Goal: Information Seeking & Learning: Learn about a topic

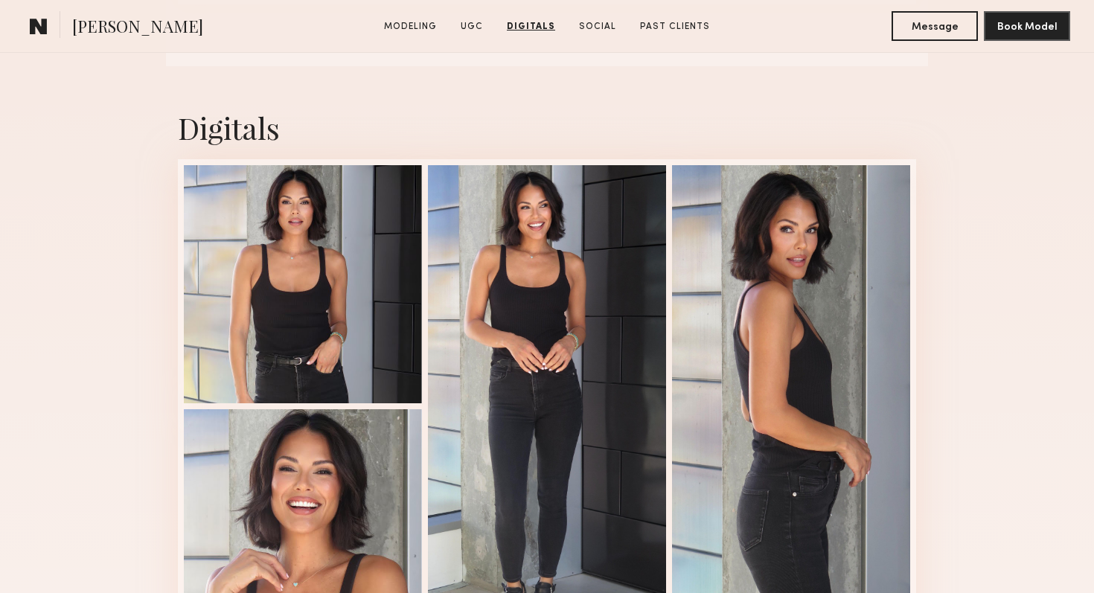
scroll to position [2150, 0]
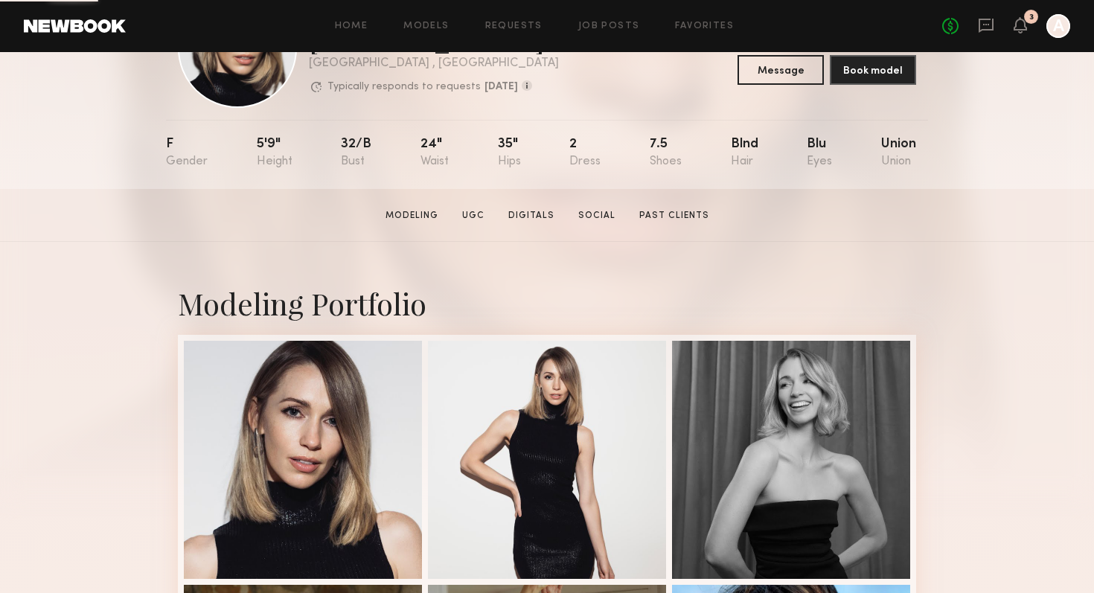
scroll to position [100, 0]
click at [535, 217] on link "Digitals" at bounding box center [531, 214] width 58 height 13
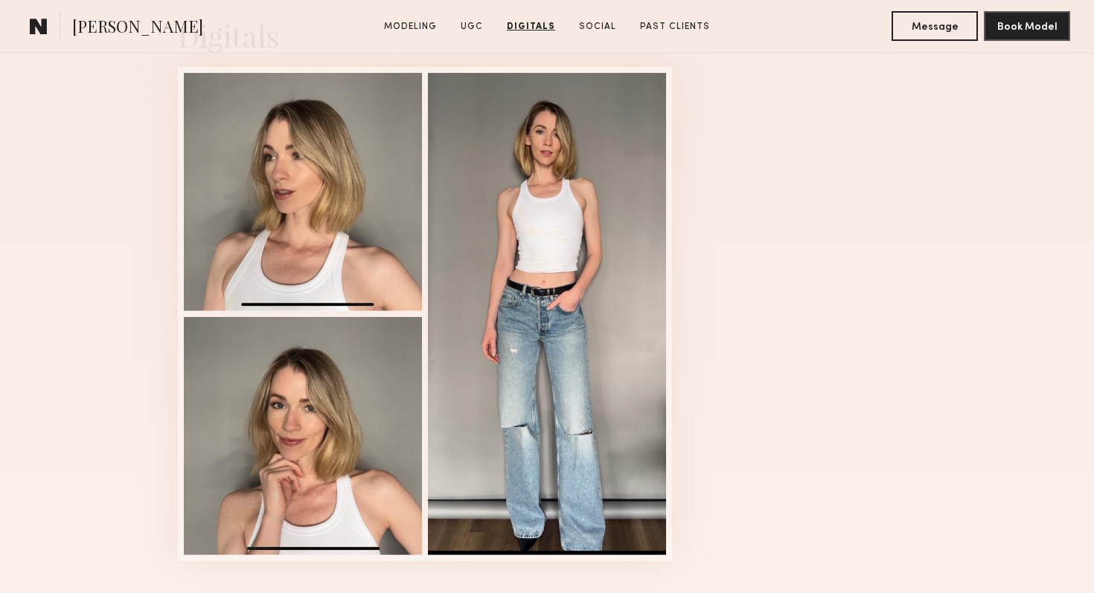
scroll to position [2988, 0]
click at [863, 263] on div at bounding box center [547, 315] width 738 height 494
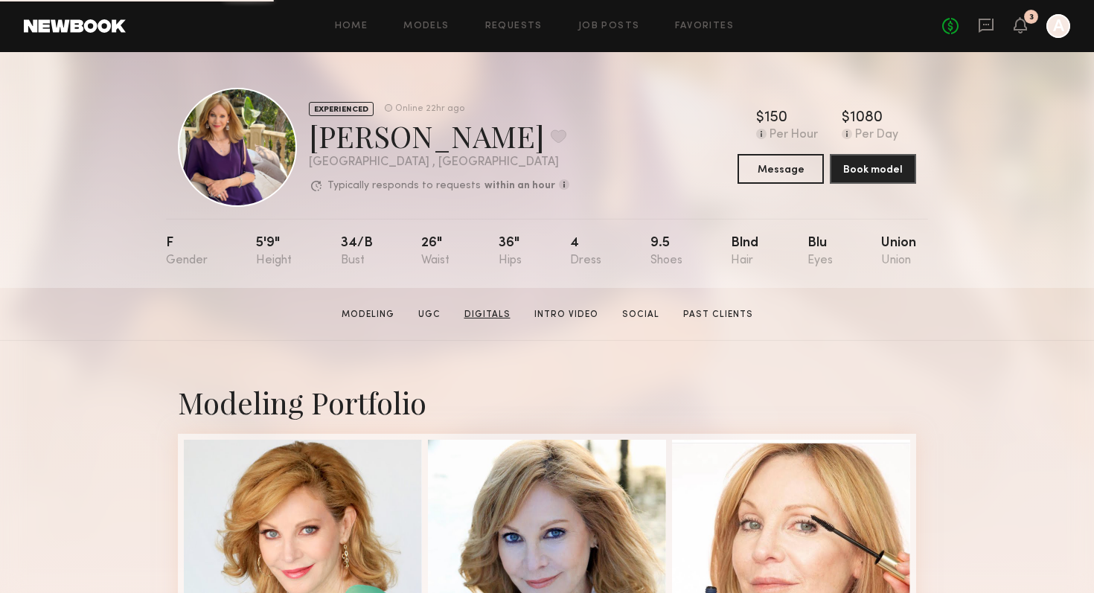
click at [501, 316] on link "Digitals" at bounding box center [487, 314] width 58 height 13
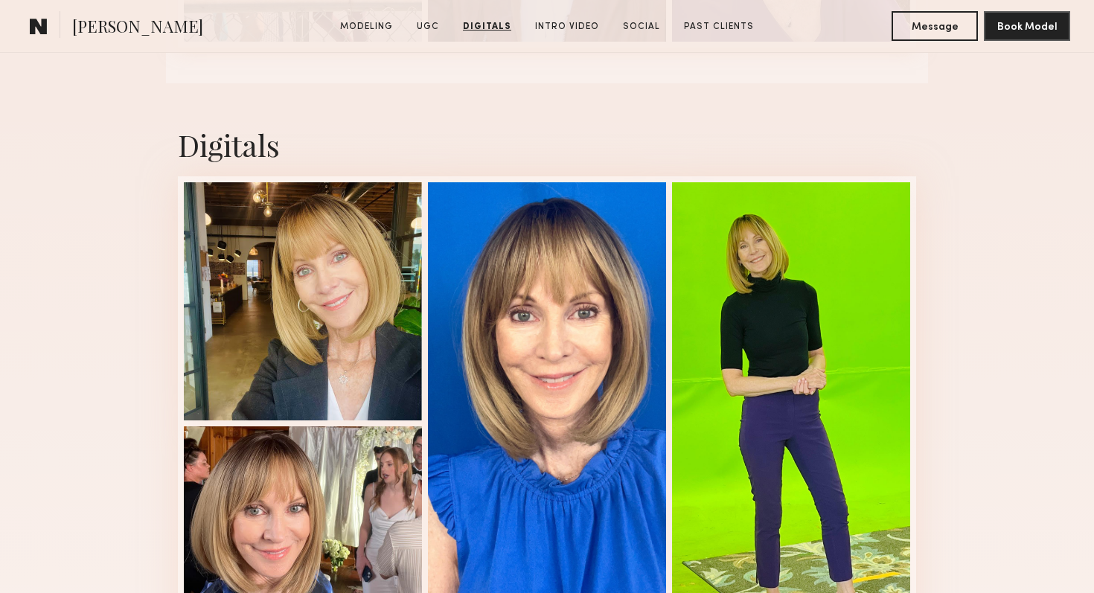
scroll to position [2365, 0]
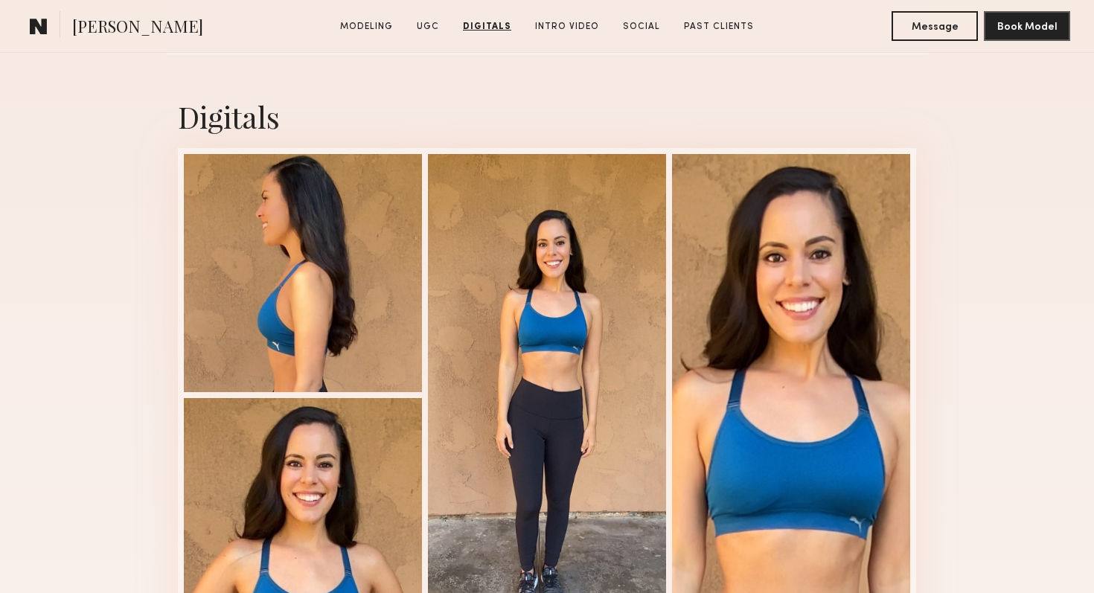
scroll to position [1978, 0]
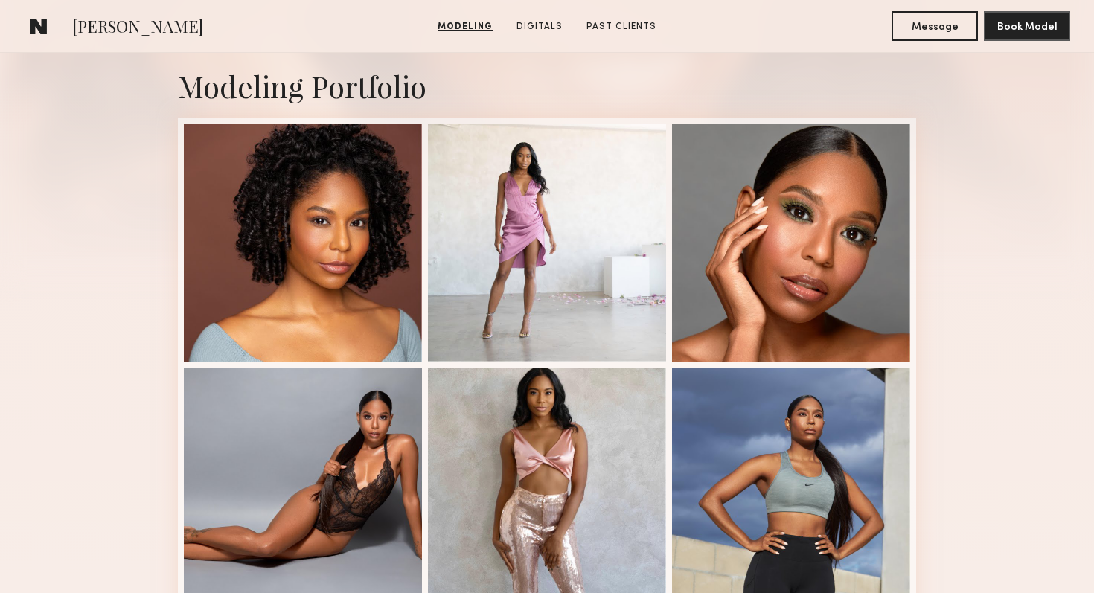
scroll to position [320, 0]
